Goal: Information Seeking & Learning: Learn about a topic

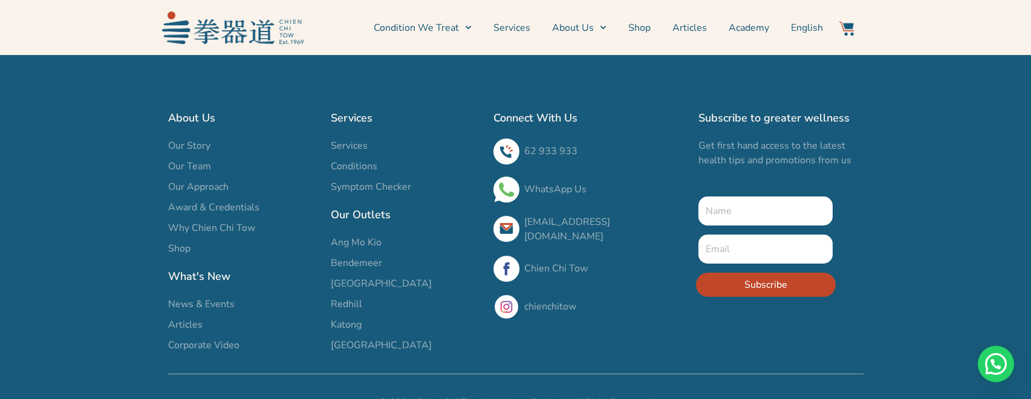
click at [183, 248] on span "Shop" at bounding box center [179, 248] width 22 height 15
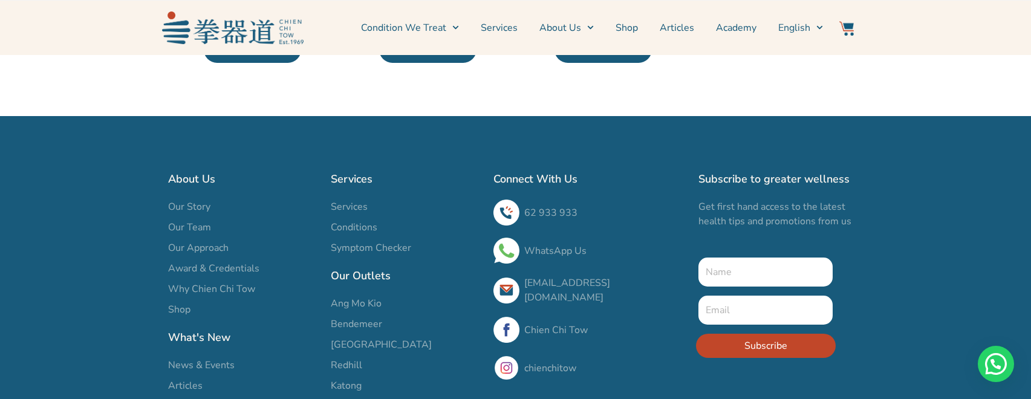
scroll to position [1028, 0]
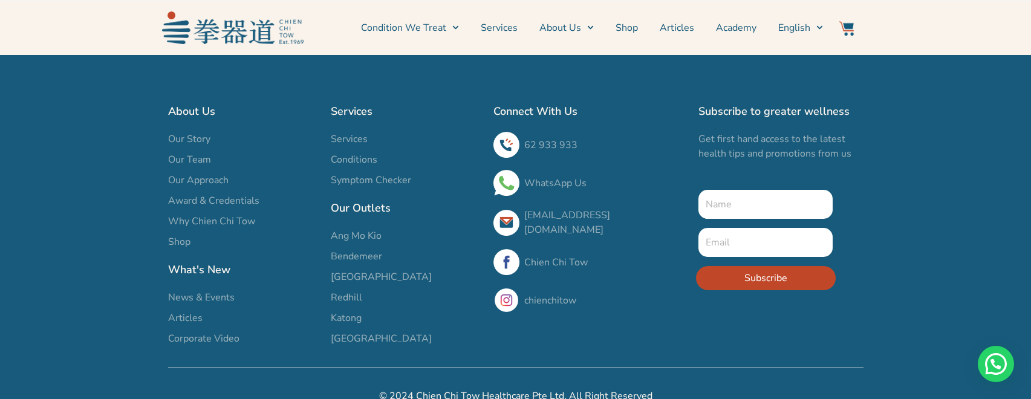
click at [354, 135] on span "Services" at bounding box center [349, 139] width 37 height 15
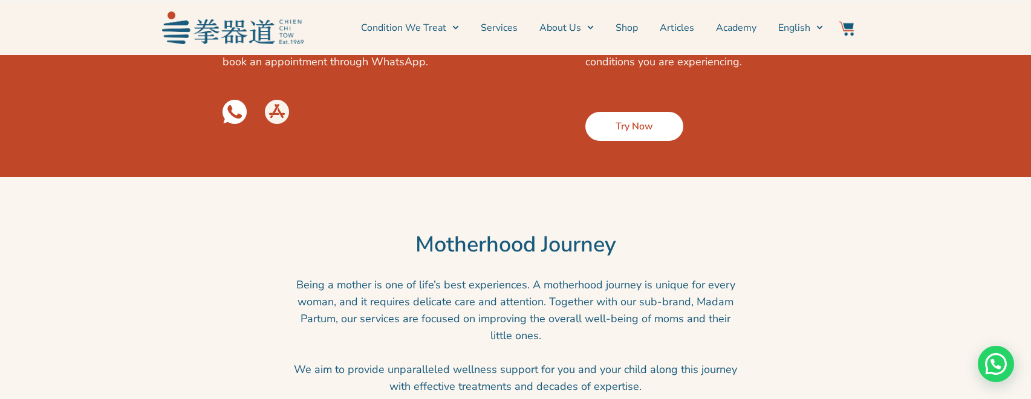
scroll to position [2056, 0]
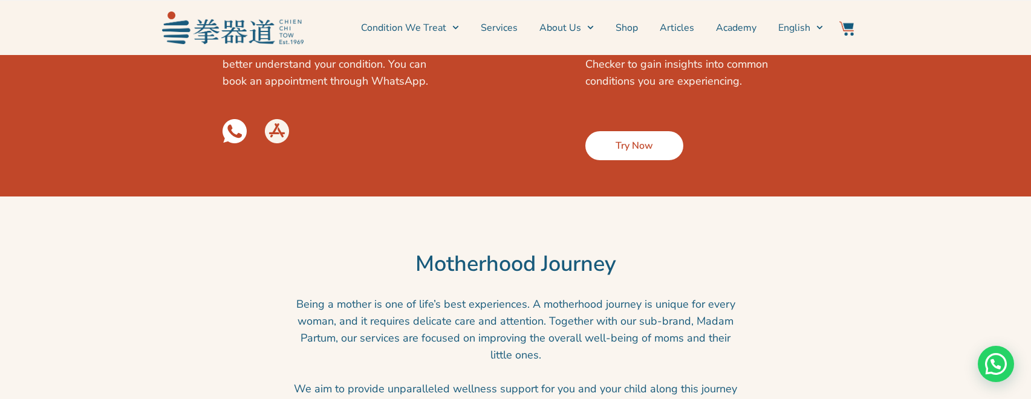
click at [660, 160] on link "Try Now" at bounding box center [634, 145] width 98 height 29
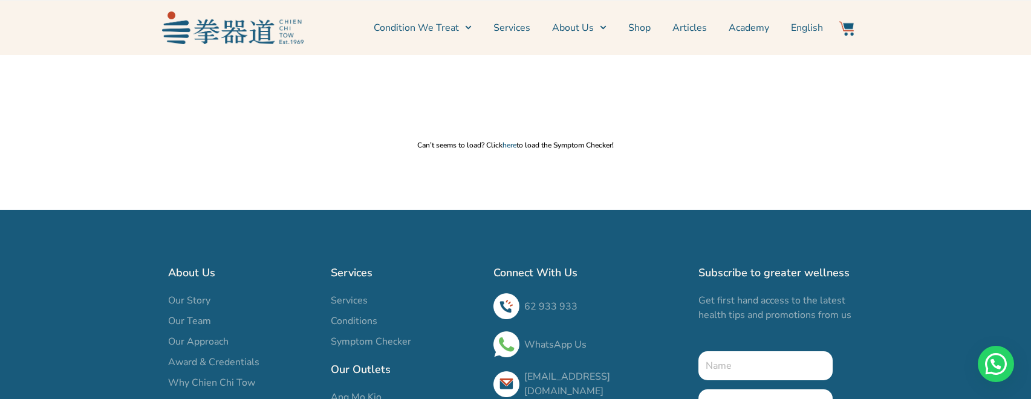
scroll to position [302, 0]
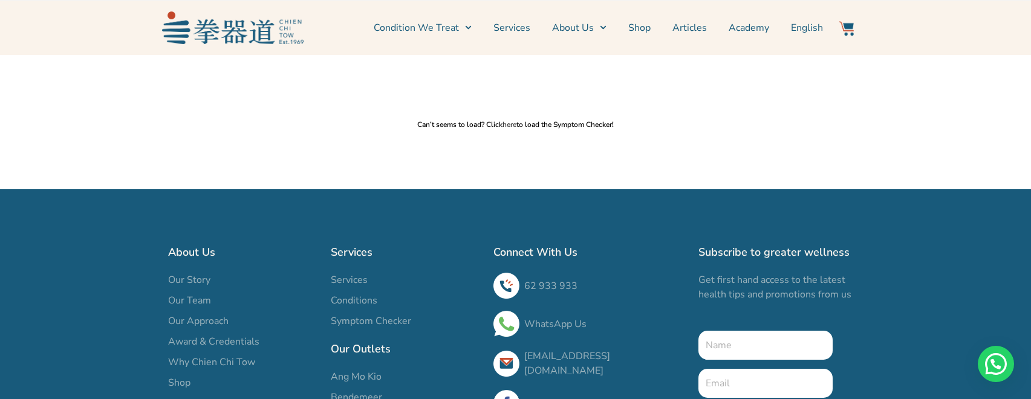
click at [504, 121] on link "here" at bounding box center [509, 125] width 14 height 10
click at [530, 24] on link "Services" at bounding box center [511, 28] width 37 height 30
